Goal: Information Seeking & Learning: Compare options

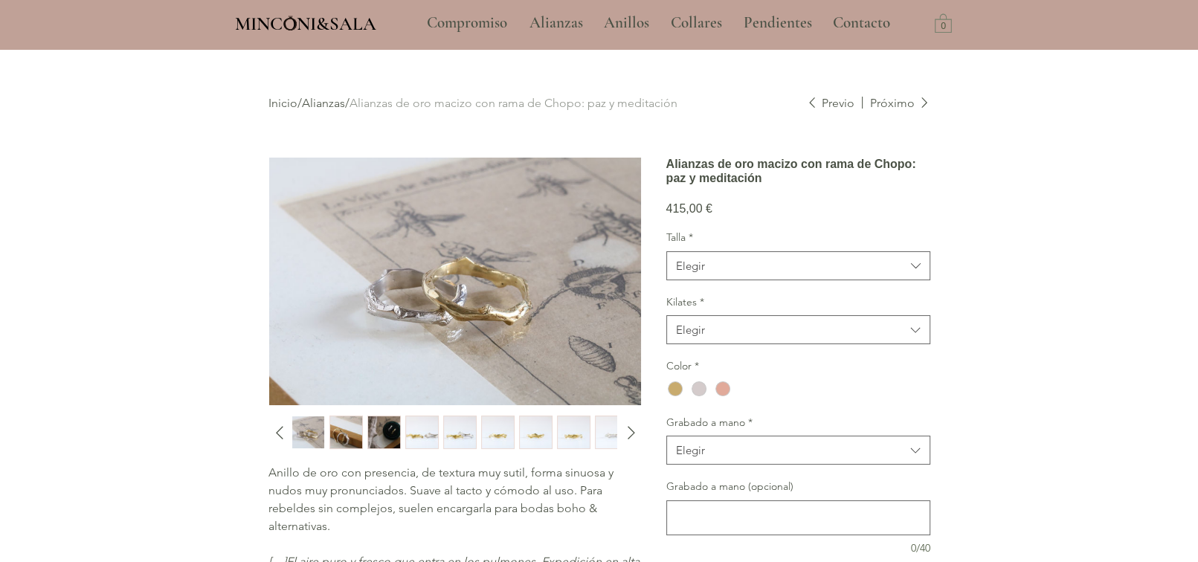
click at [380, 421] on img "3 / 10" at bounding box center [384, 432] width 32 height 33
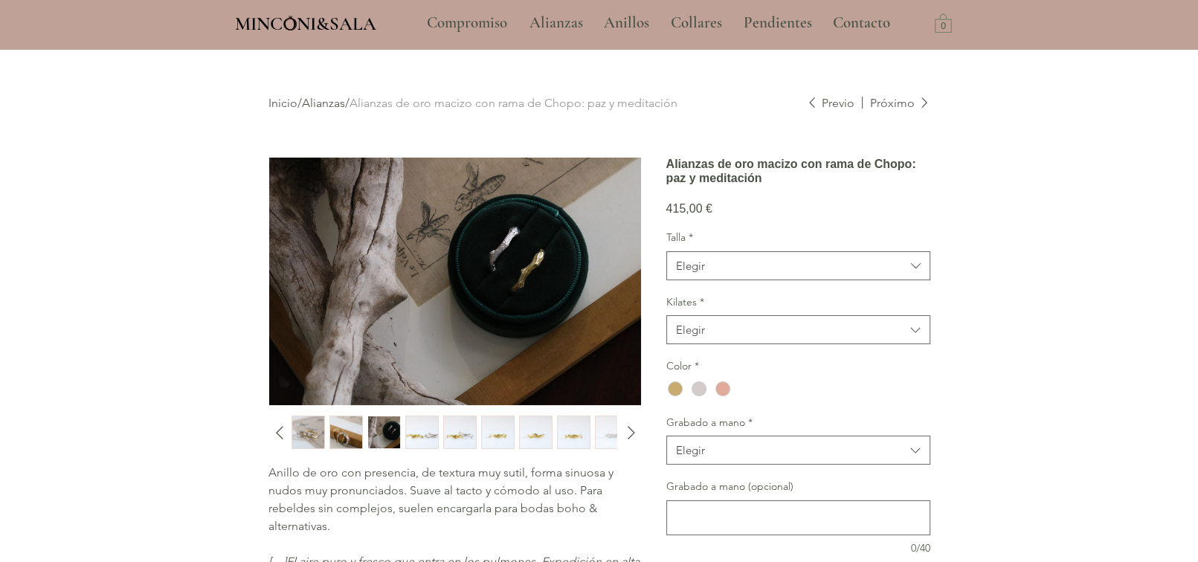
click at [520, 230] on img "main content" at bounding box center [455, 282] width 372 height 248
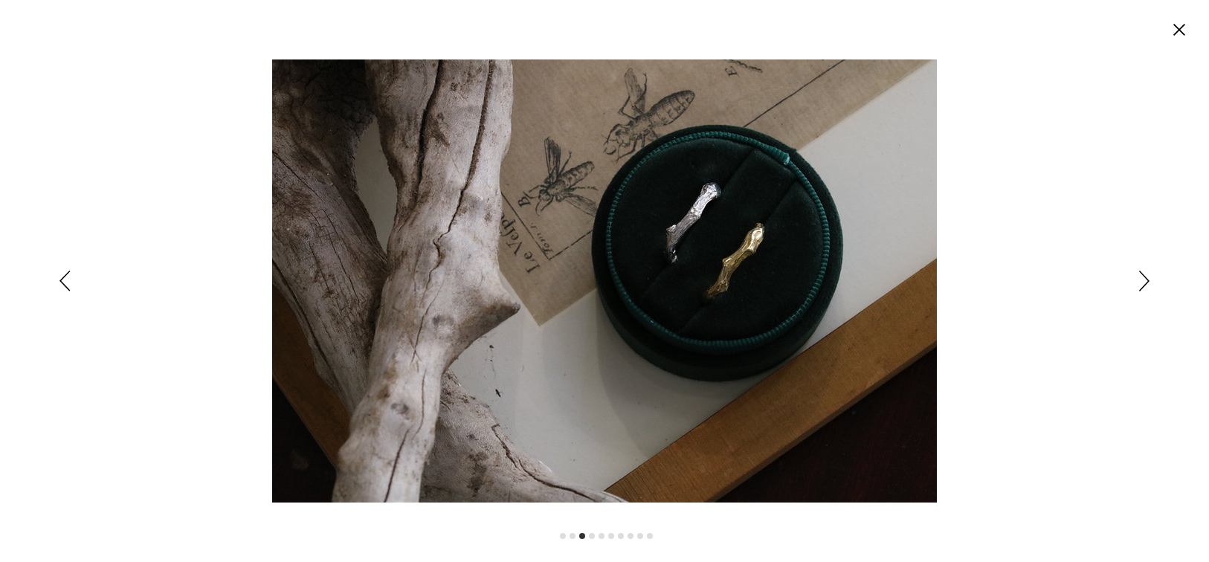
click at [520, 230] on img "Expanded image viewer" at bounding box center [604, 280] width 665 height 443
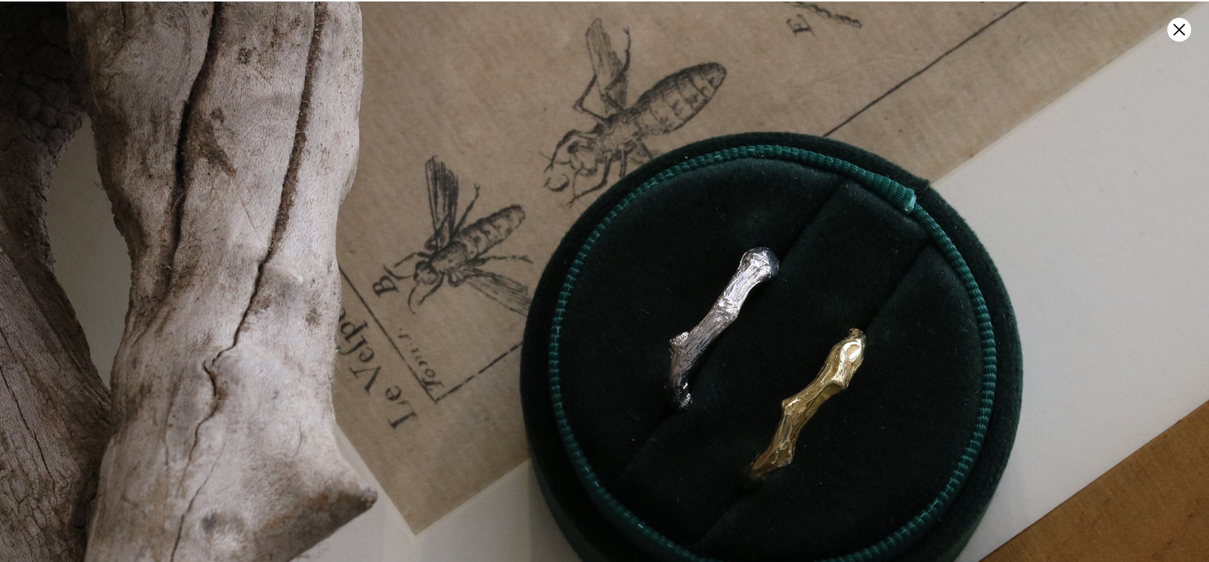
click at [1166, 28] on img "Expanded image viewer" at bounding box center [546, 444] width 1330 height 886
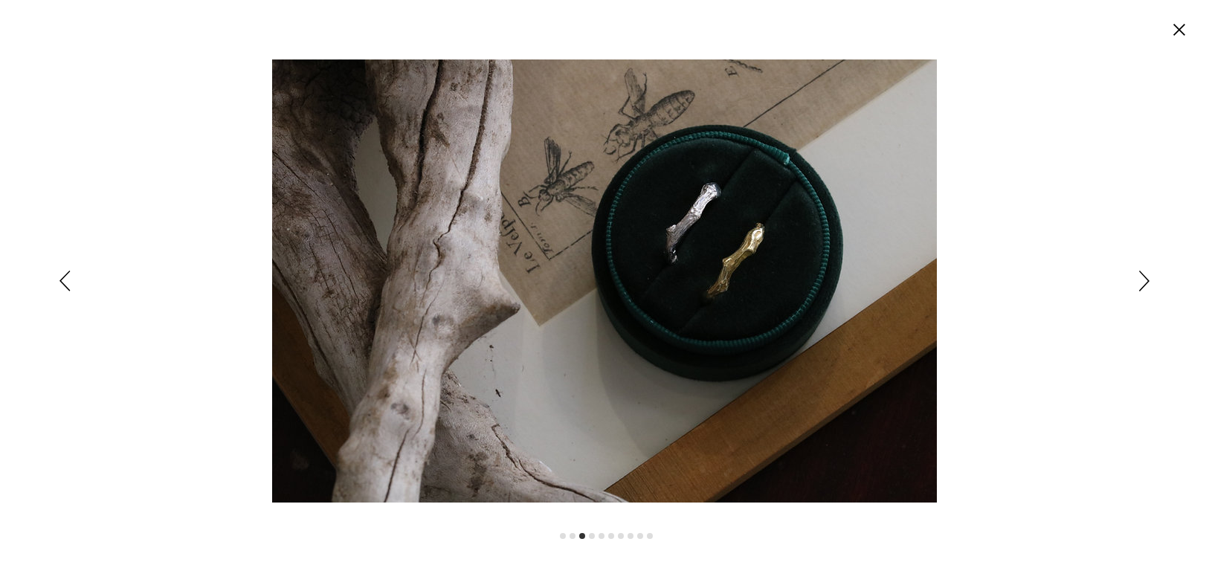
click at [1168, 21] on icon "Cerrar" at bounding box center [1180, 30] width 24 height 24
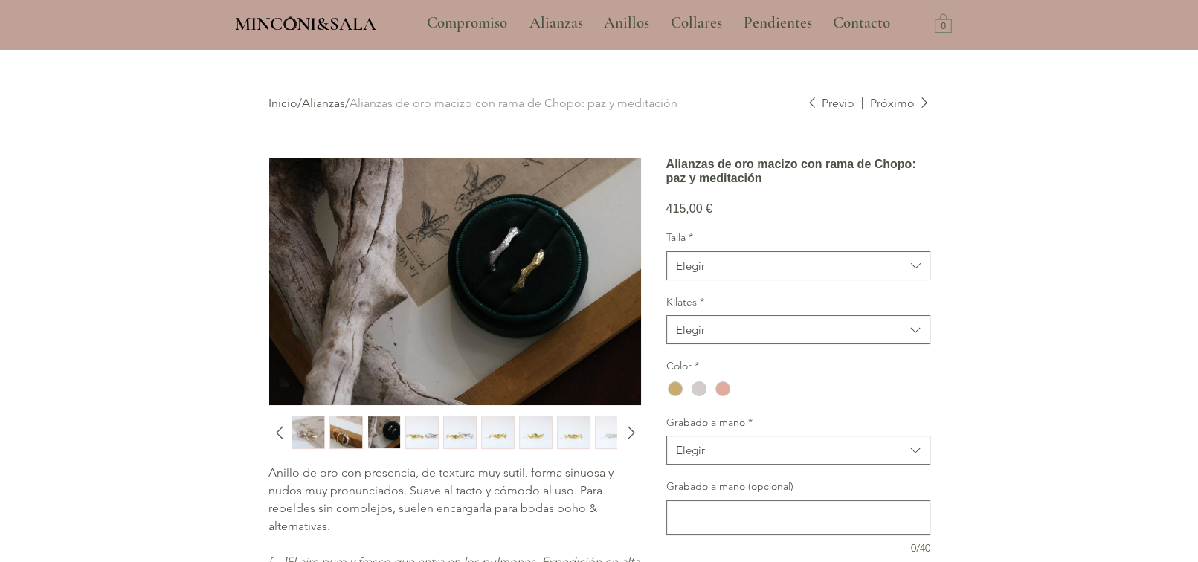
click at [783, 216] on div "415,00 € Precio" at bounding box center [798, 200] width 264 height 30
click at [341, 103] on link "Alianzas" at bounding box center [323, 103] width 43 height 14
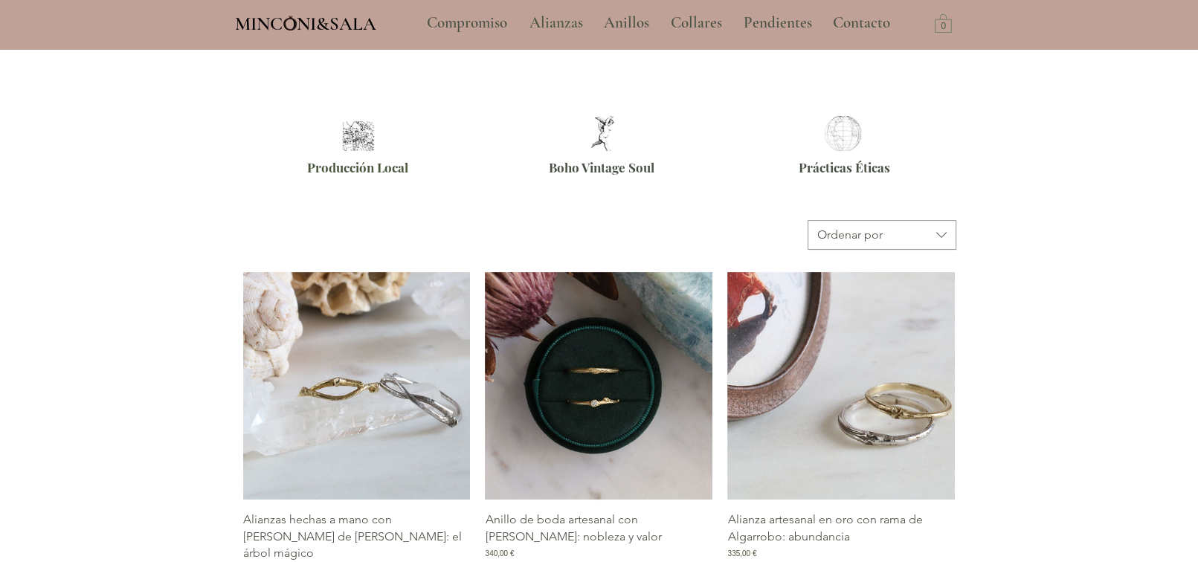
scroll to position [669, 0]
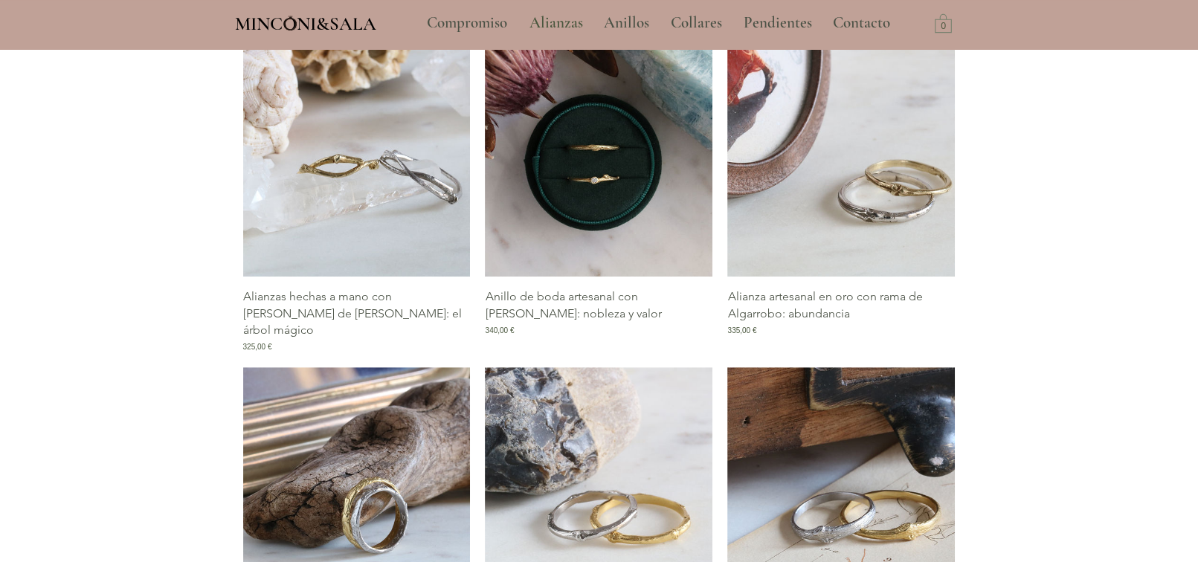
click at [587, 292] on p "Anillo de boda artesanal con [PERSON_NAME]: nobleza y valor" at bounding box center [599, 305] width 228 height 33
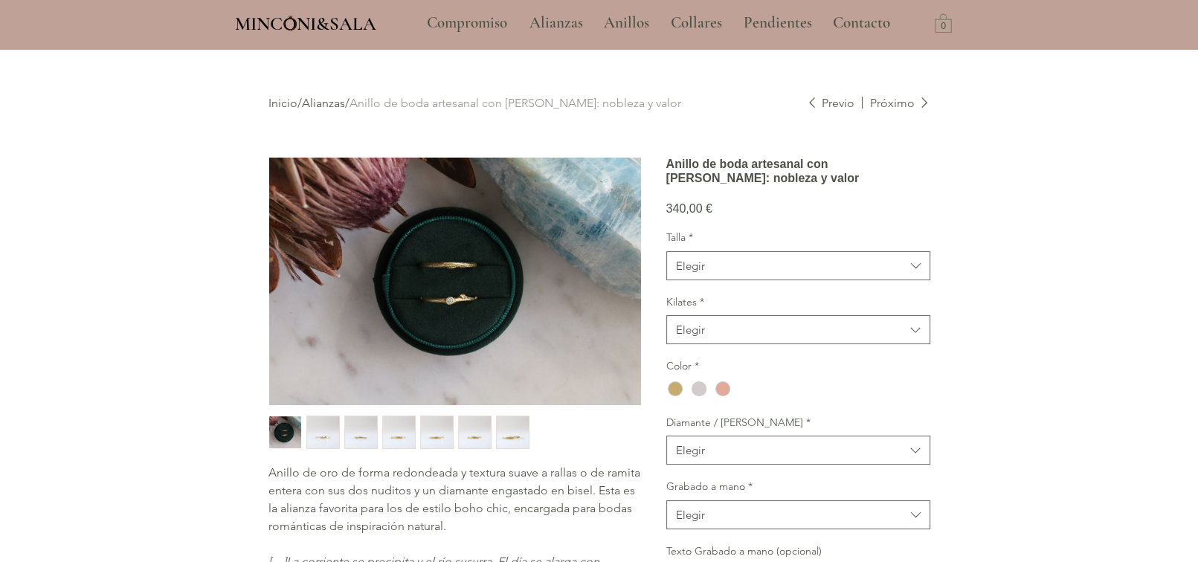
click at [329, 423] on img "2 / 7" at bounding box center [323, 432] width 32 height 33
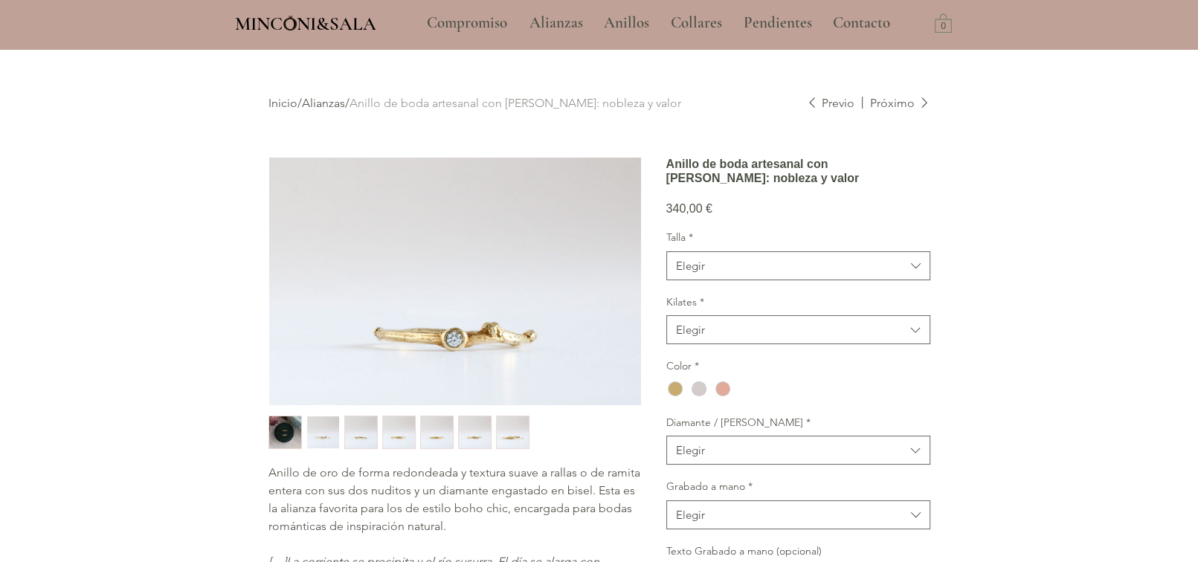
click at [371, 434] on img "3 / 7" at bounding box center [361, 432] width 32 height 33
click at [406, 434] on img "4 / 7" at bounding box center [399, 432] width 32 height 33
click at [438, 434] on img "5 / 7" at bounding box center [437, 432] width 32 height 33
click at [467, 434] on img "6 / 7" at bounding box center [475, 432] width 32 height 33
click at [495, 434] on div "main content" at bounding box center [454, 432] width 372 height 33
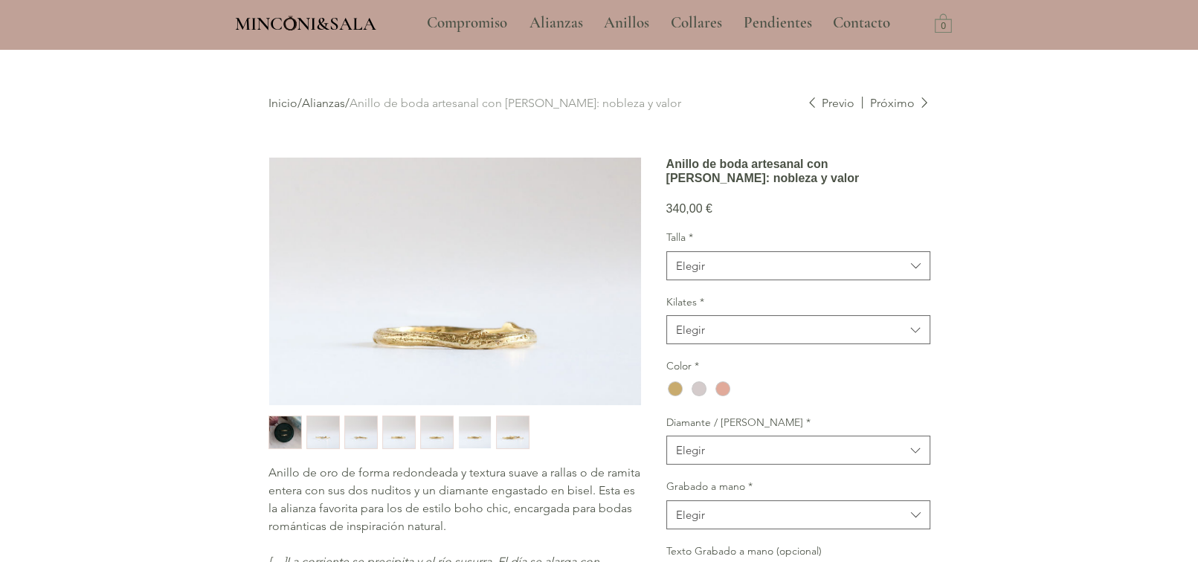
click at [505, 435] on img "7 / 7" at bounding box center [513, 432] width 32 height 33
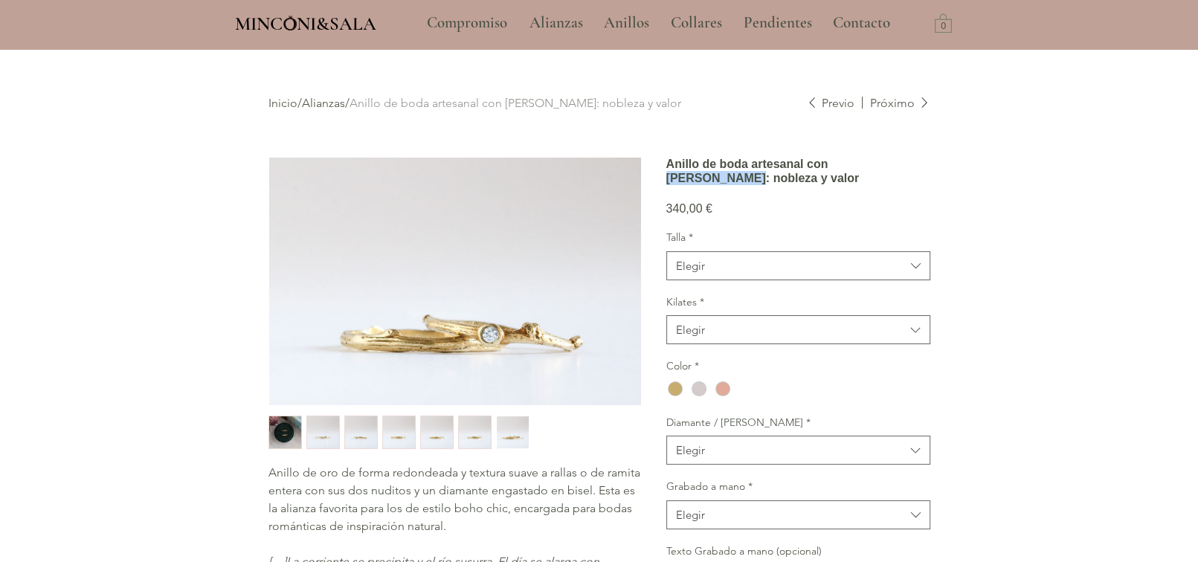
drag, startPoint x: 666, startPoint y: 193, endPoint x: 793, endPoint y: 194, distance: 127.2
click at [793, 185] on h1 "Anillo de boda artesanal con [PERSON_NAME]: nobleza y valor" at bounding box center [798, 171] width 264 height 28
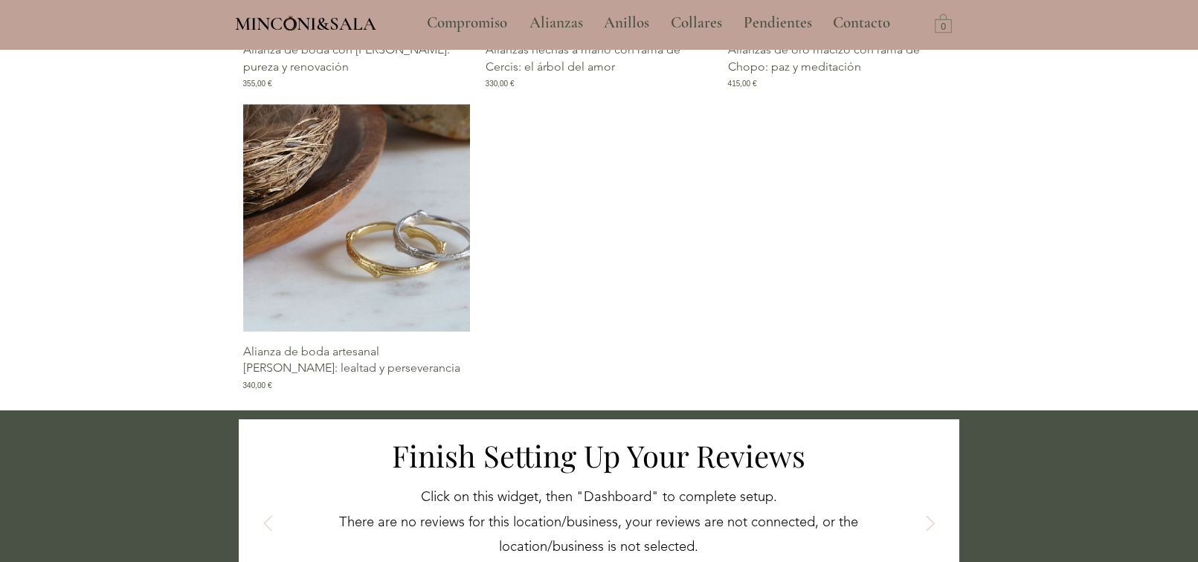
scroll to position [1551, 0]
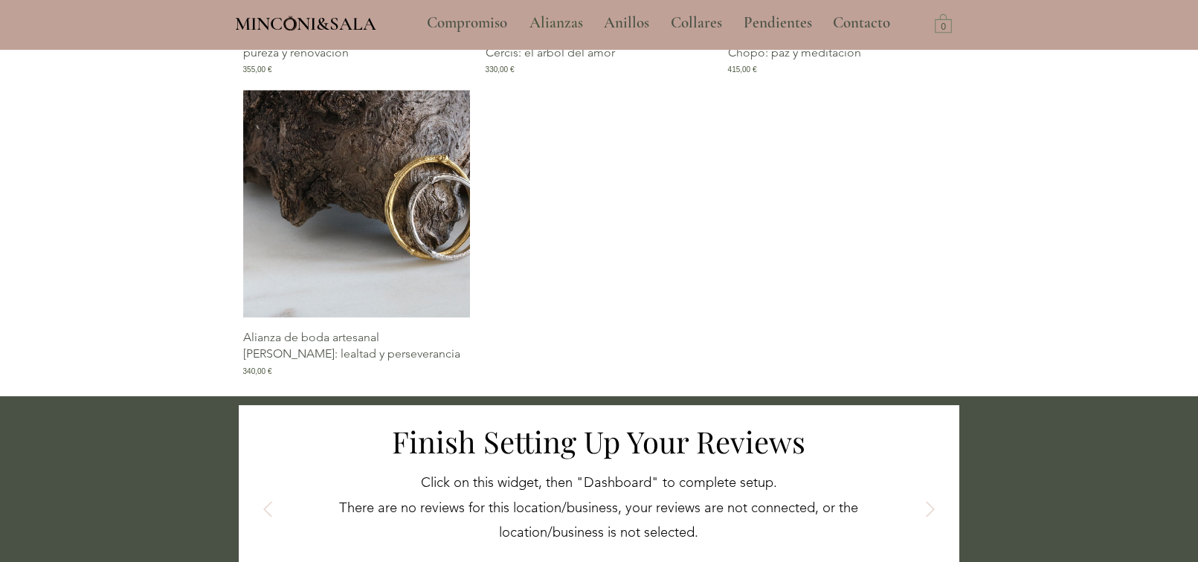
click at [418, 263] on img "Galería de Alianza de boda artesanal de Roble: lealtad y perseverancia" at bounding box center [357, 204] width 228 height 228
